Goal: Task Accomplishment & Management: Use online tool/utility

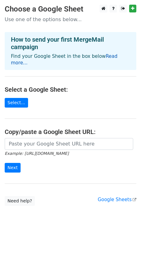
click at [20, 62] on link "Read more..." at bounding box center [64, 60] width 106 height 12
click at [16, 101] on link "Select..." at bounding box center [16, 103] width 23 height 10
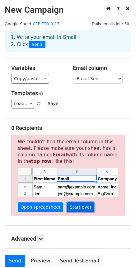
click at [72, 209] on link "Start over" at bounding box center [80, 208] width 27 height 10
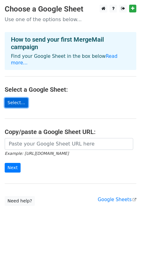
click at [15, 101] on link "Select..." at bounding box center [16, 103] width 23 height 10
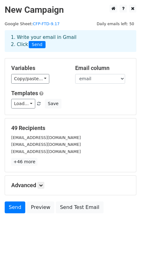
click at [73, 144] on div "[EMAIL_ADDRESS][DOMAIN_NAME]" at bounding box center [71, 144] width 128 height 7
